Goal: Task Accomplishment & Management: Manage account settings

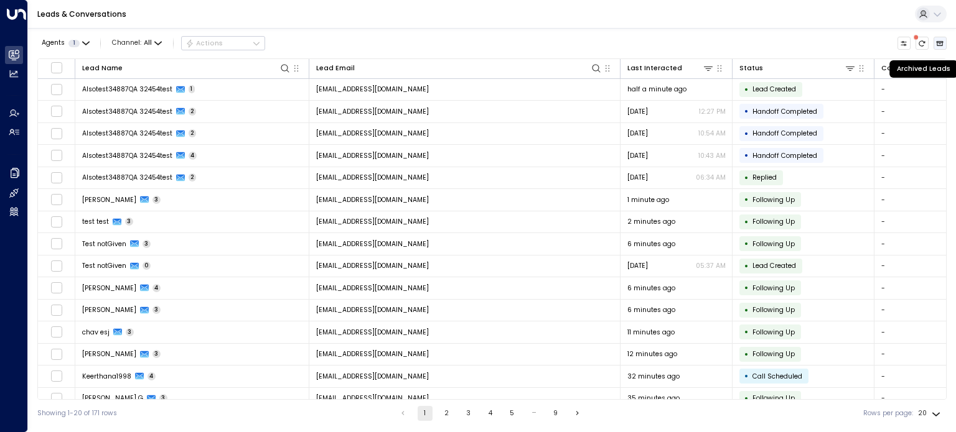
click at [934, 45] on button "Archived Leads" at bounding box center [940, 44] width 14 height 14
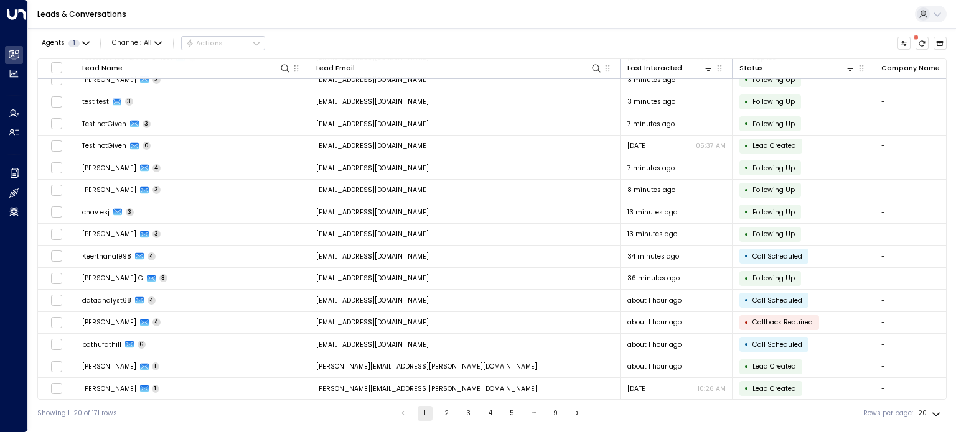
drag, startPoint x: 445, startPoint y: 414, endPoint x: 437, endPoint y: 417, distance: 9.2
click at [444, 414] on button "2" at bounding box center [446, 413] width 15 height 15
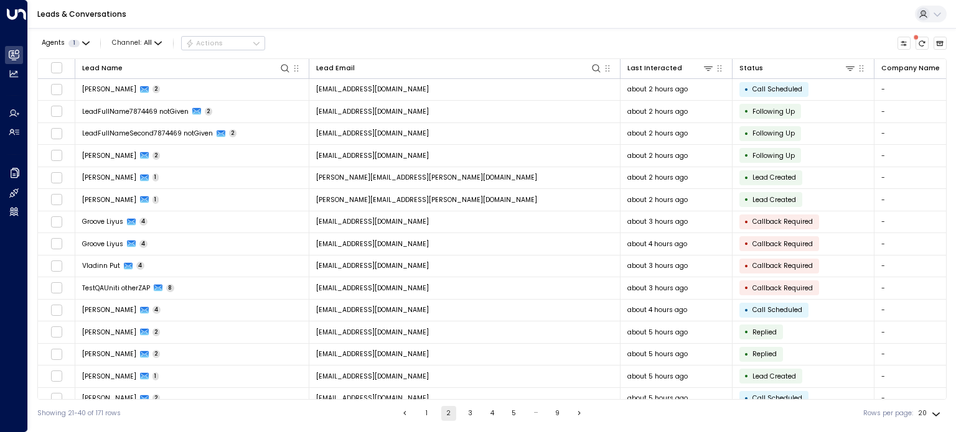
click at [405, 417] on button "Go to previous page" at bounding box center [405, 413] width 15 height 15
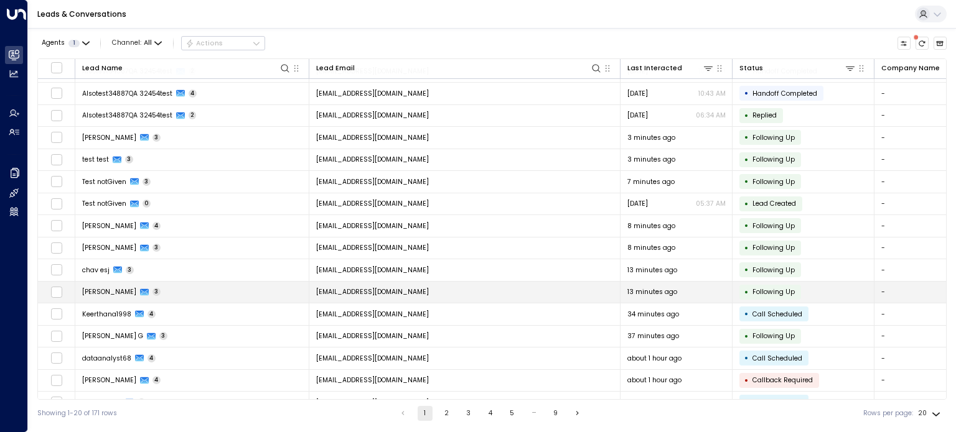
scroll to position [120, 0]
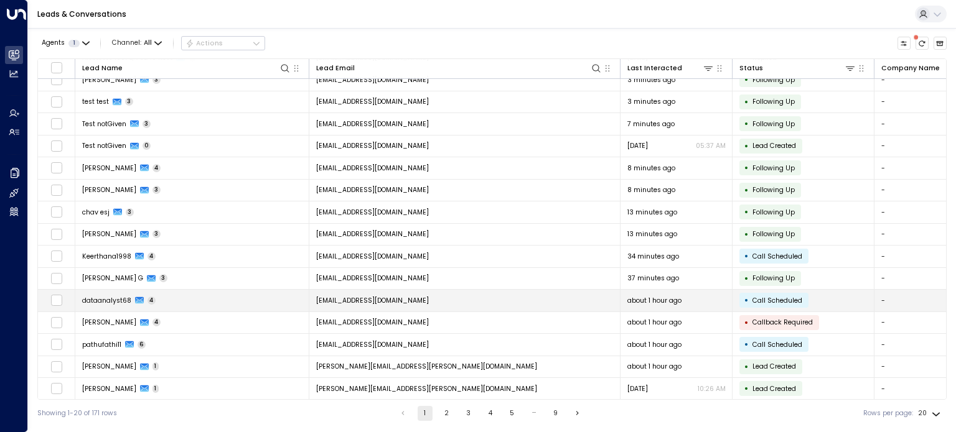
click at [108, 297] on span "dataanalyst68" at bounding box center [106, 300] width 49 height 9
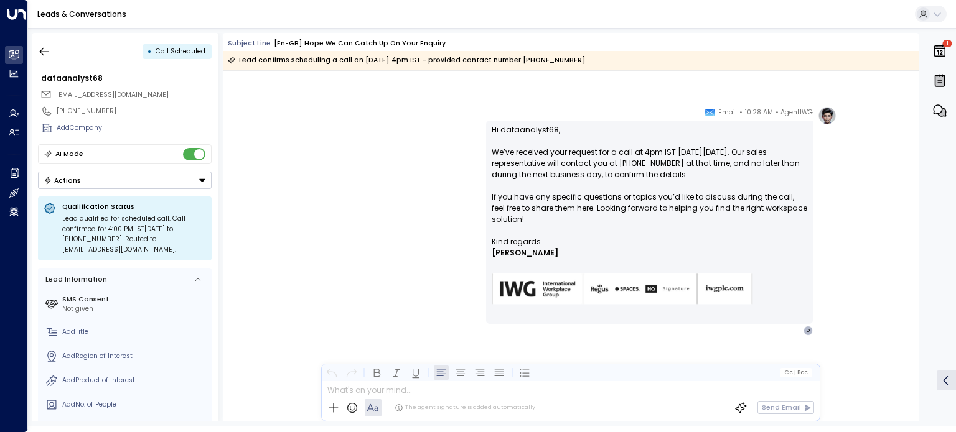
scroll to position [640, 0]
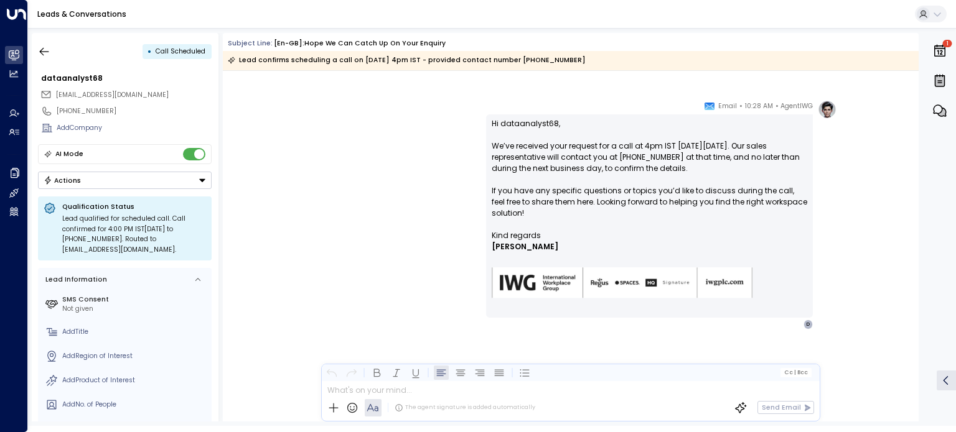
click at [115, 181] on button "Actions" at bounding box center [125, 180] width 174 height 17
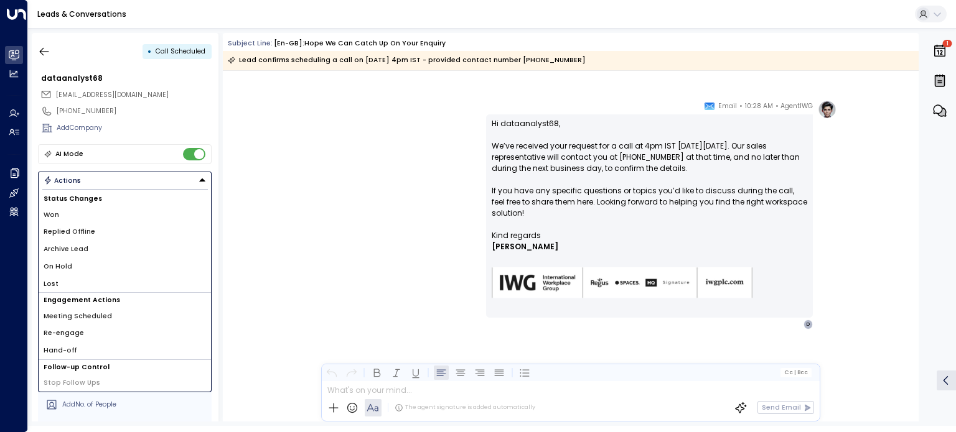
click at [93, 246] on li "Archive Lead" at bounding box center [125, 249] width 172 height 17
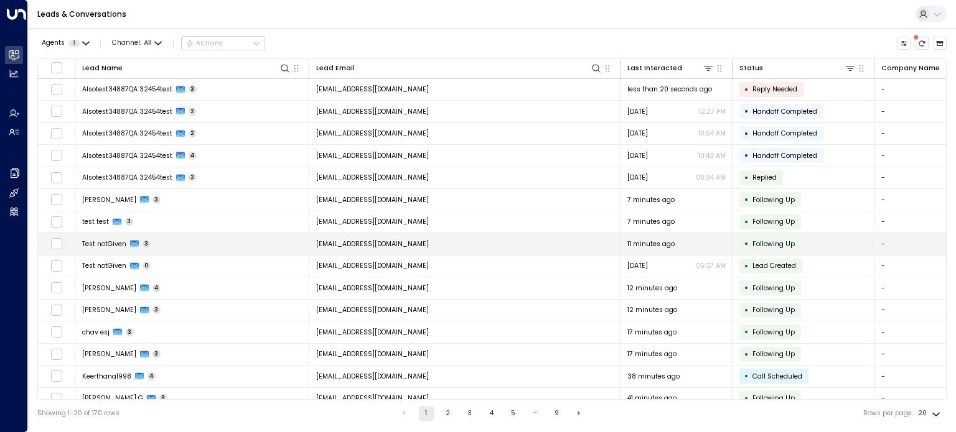
scroll to position [120, 0]
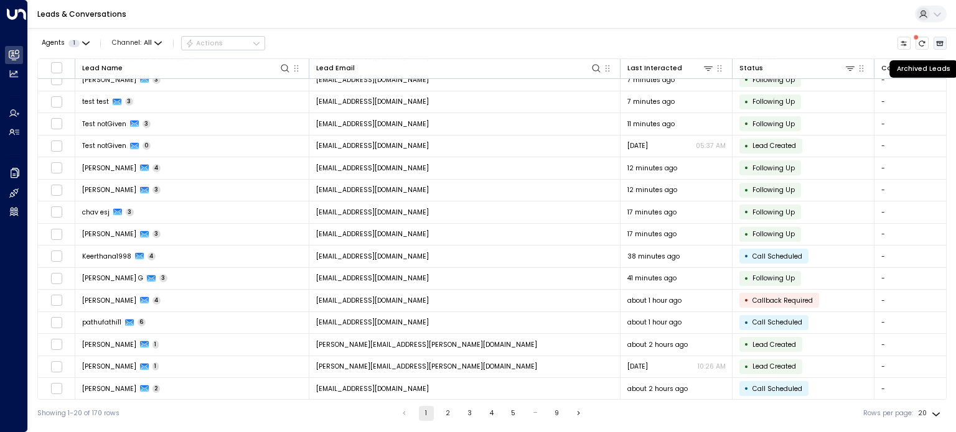
click at [938, 41] on icon "Archived Leads" at bounding box center [939, 43] width 7 height 5
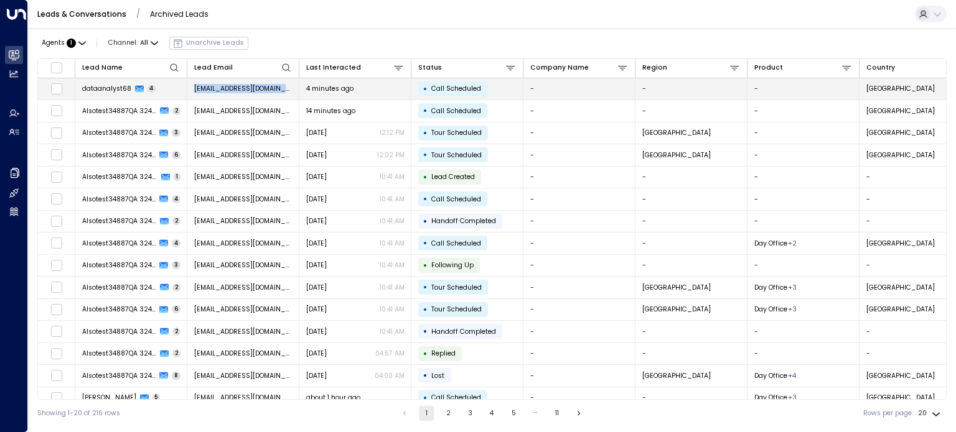
drag, startPoint x: 194, startPoint y: 88, endPoint x: 296, endPoint y: 91, distance: 102.1
click at [296, 91] on td "[EMAIL_ADDRESS][DOMAIN_NAME]" at bounding box center [243, 89] width 112 height 22
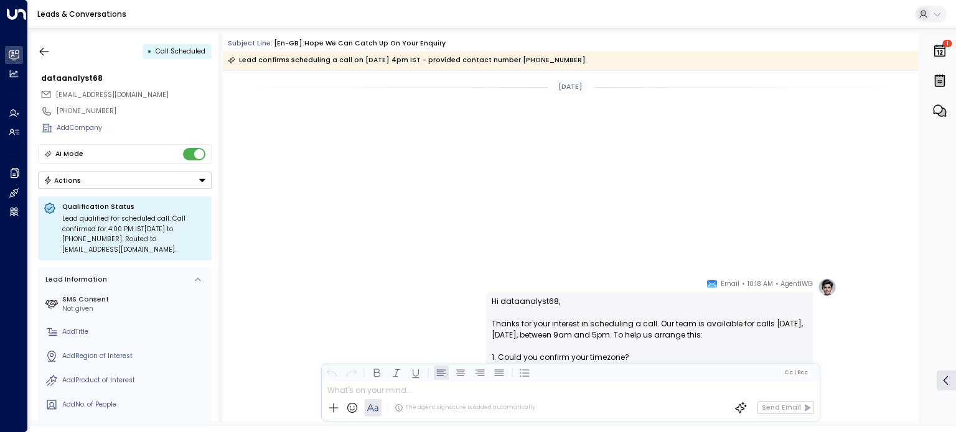
scroll to position [629, 0]
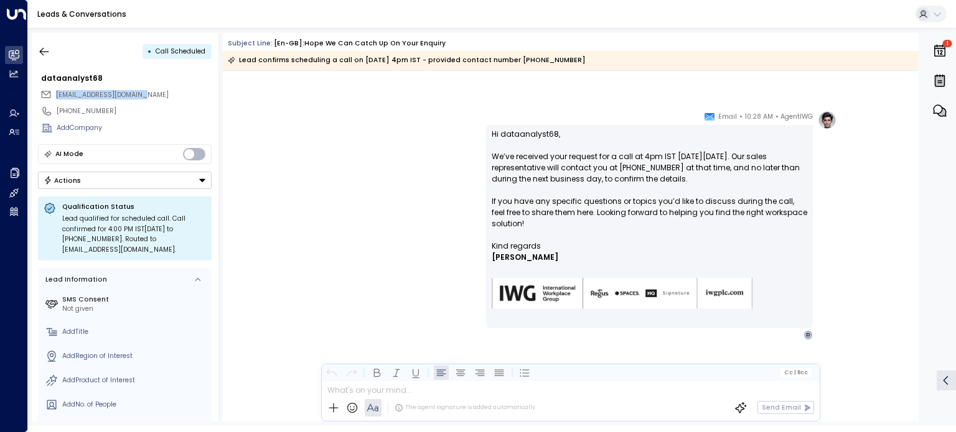
drag, startPoint x: 151, startPoint y: 95, endPoint x: 52, endPoint y: 88, distance: 99.2
click at [52, 88] on div "[EMAIL_ADDRESS][DOMAIN_NAME]" at bounding box center [125, 95] width 171 height 16
copy span "[EMAIL_ADDRESS][DOMAIN_NAME]"
